Goal: Find specific page/section: Find specific page/section

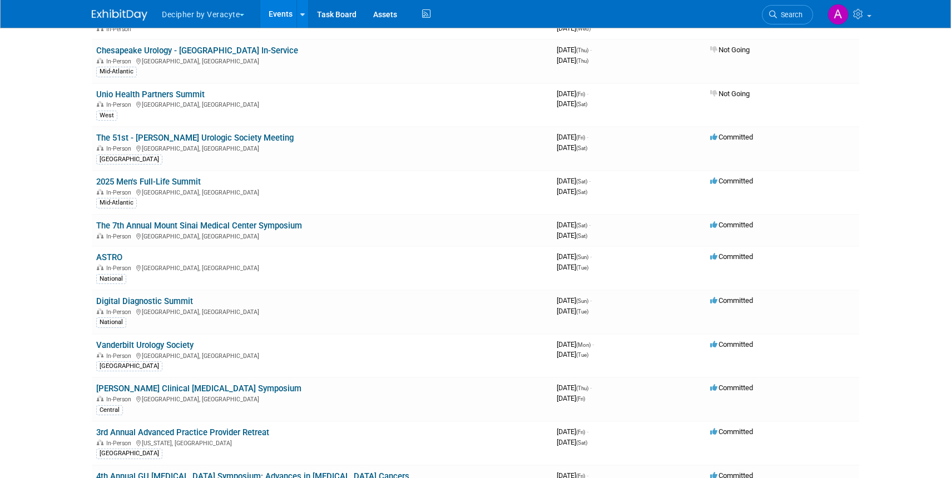
scroll to position [328, 0]
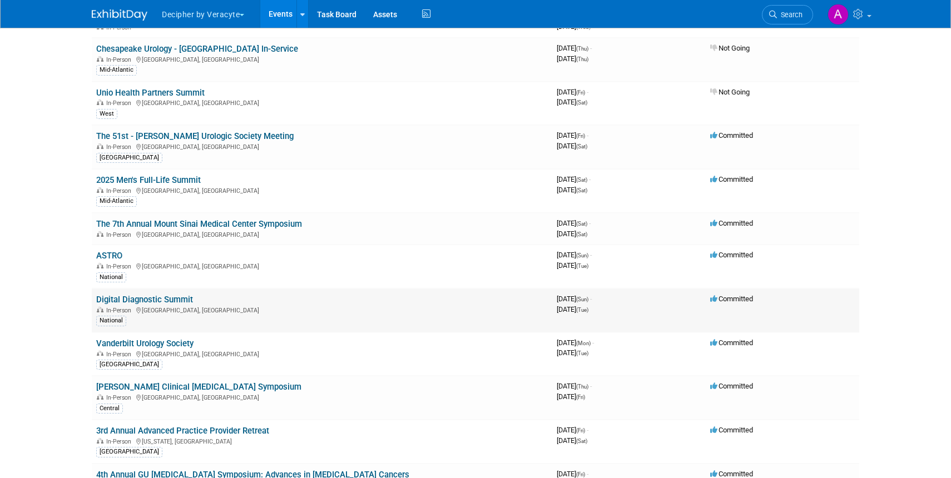
click at [163, 299] on link "Digital Diagnostic Summit" at bounding box center [144, 300] width 97 height 10
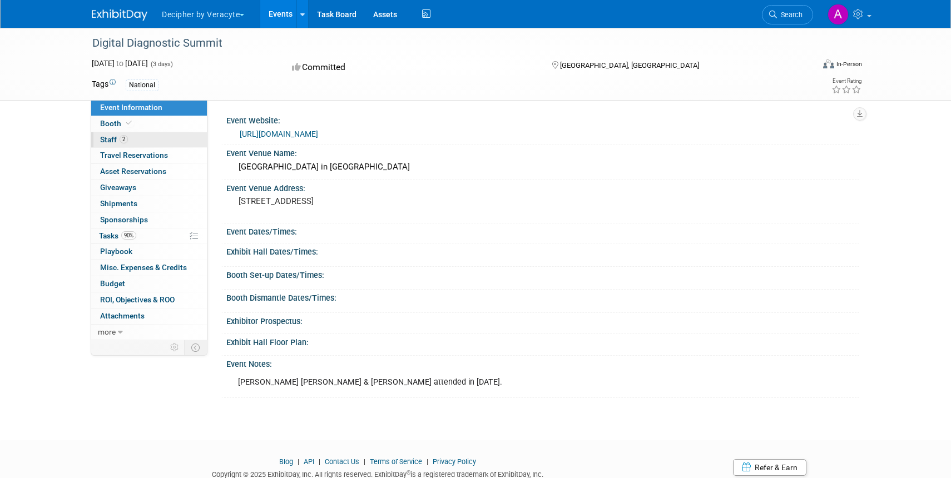
click at [118, 137] on span "Staff 2" at bounding box center [114, 139] width 28 height 9
